Goal: Task Accomplishment & Management: Manage account settings

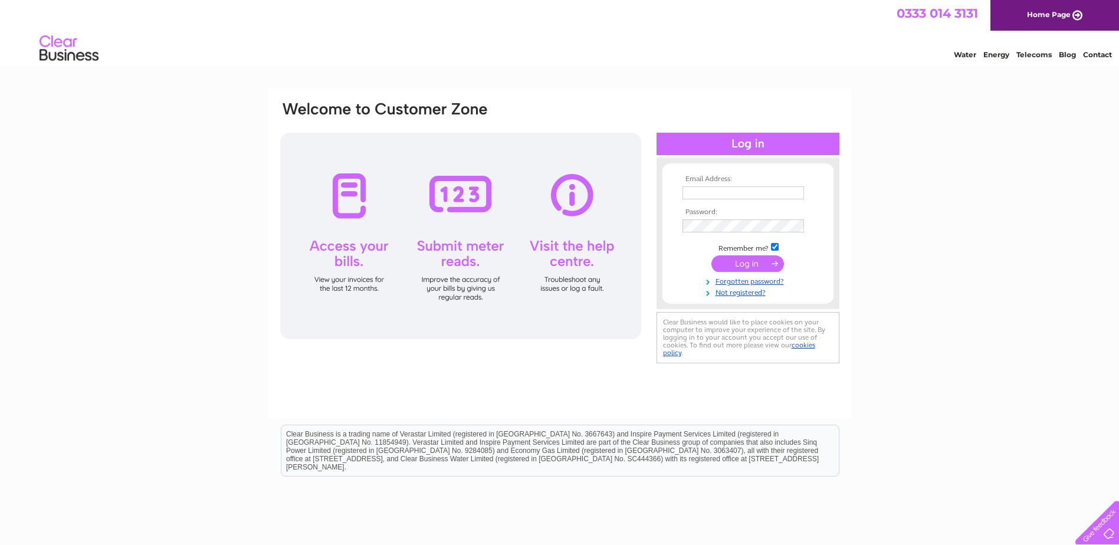
type input "[PERSON_NAME][EMAIL_ADDRESS][DOMAIN_NAME]"
click at [740, 262] on input "submit" at bounding box center [747, 263] width 73 height 17
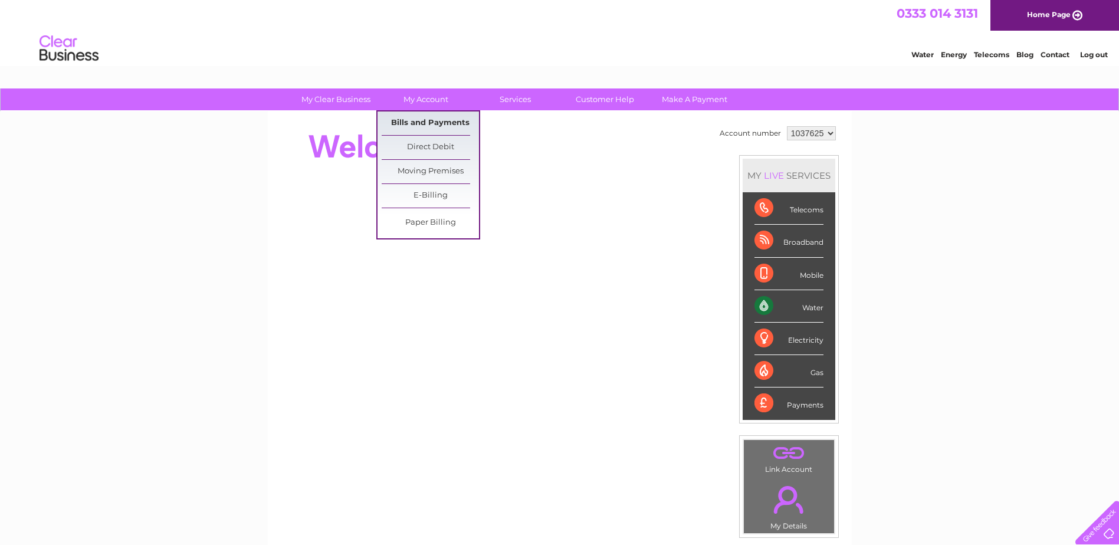
click at [405, 124] on link "Bills and Payments" at bounding box center [430, 123] width 97 height 24
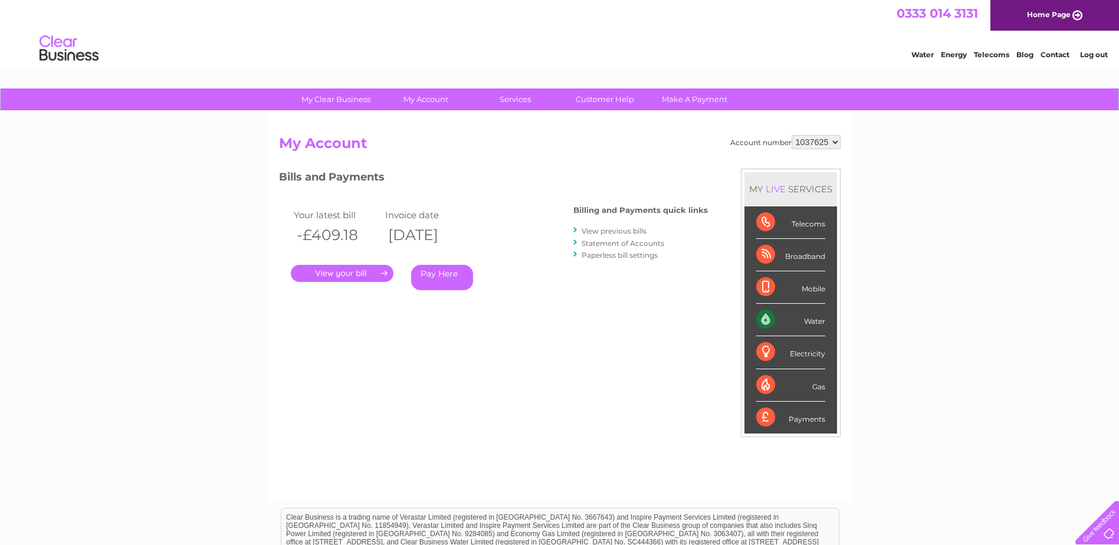
click at [333, 270] on link "." at bounding box center [342, 273] width 103 height 17
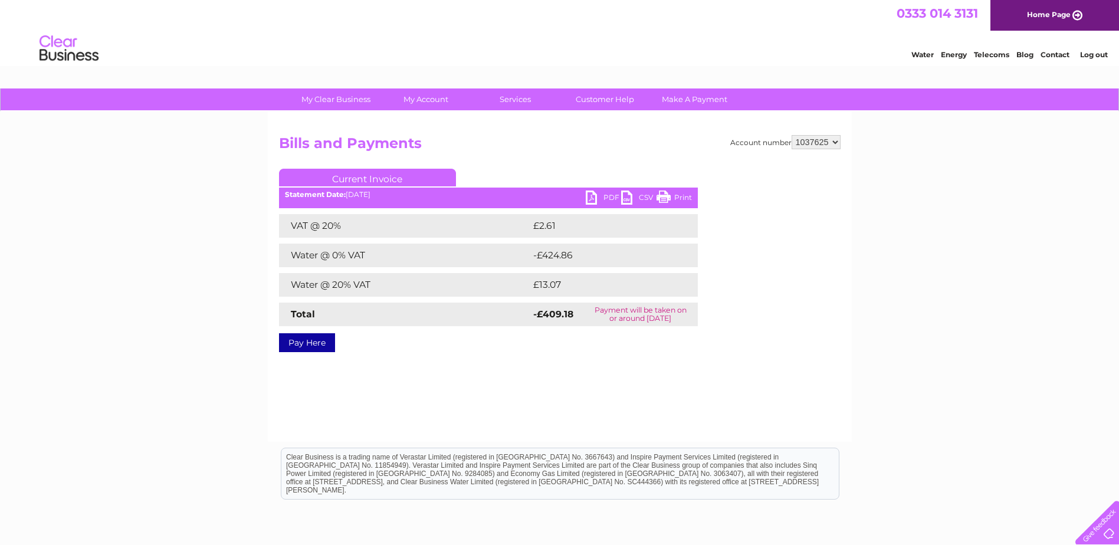
click at [677, 196] on link "Print" at bounding box center [673, 198] width 35 height 17
click at [597, 196] on link "PDF" at bounding box center [603, 198] width 35 height 17
